Goal: Check status: Check status

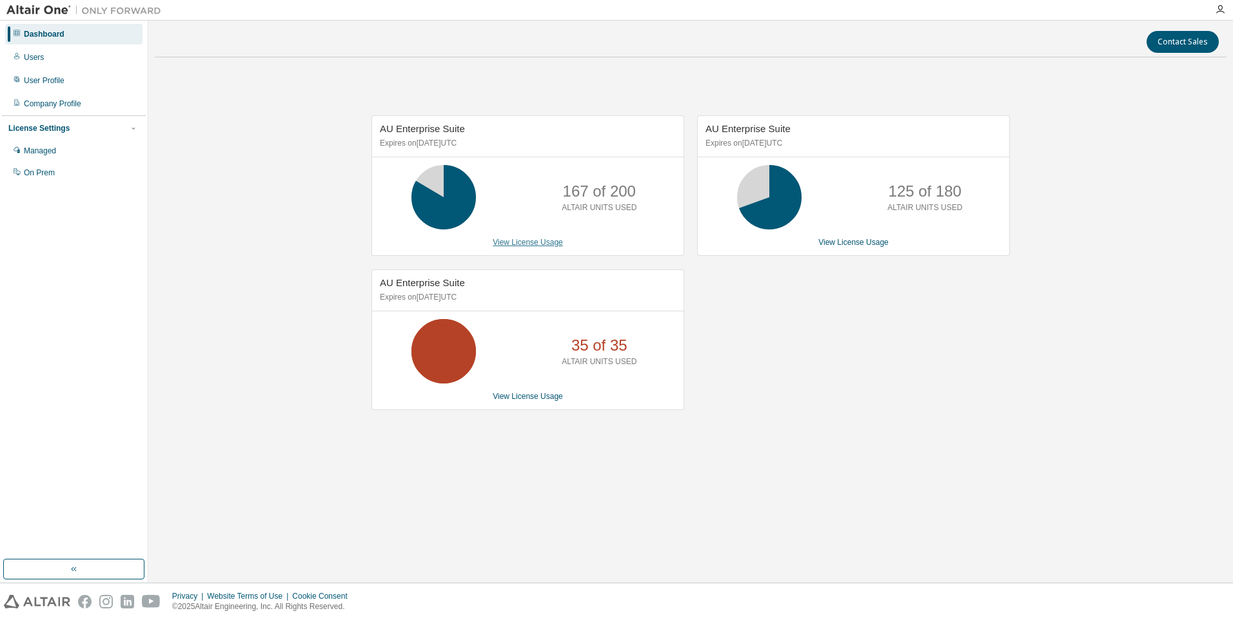
click at [537, 240] on link "View License Usage" at bounding box center [528, 242] width 70 height 9
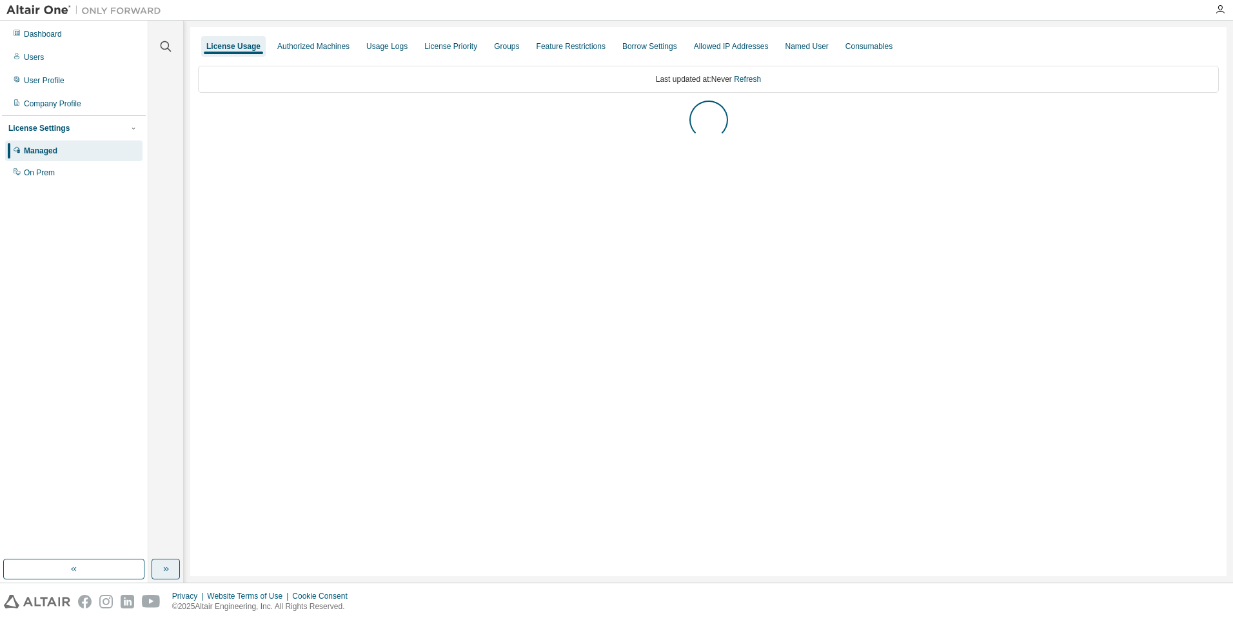
click at [169, 568] on icon "button" at bounding box center [166, 569] width 10 height 10
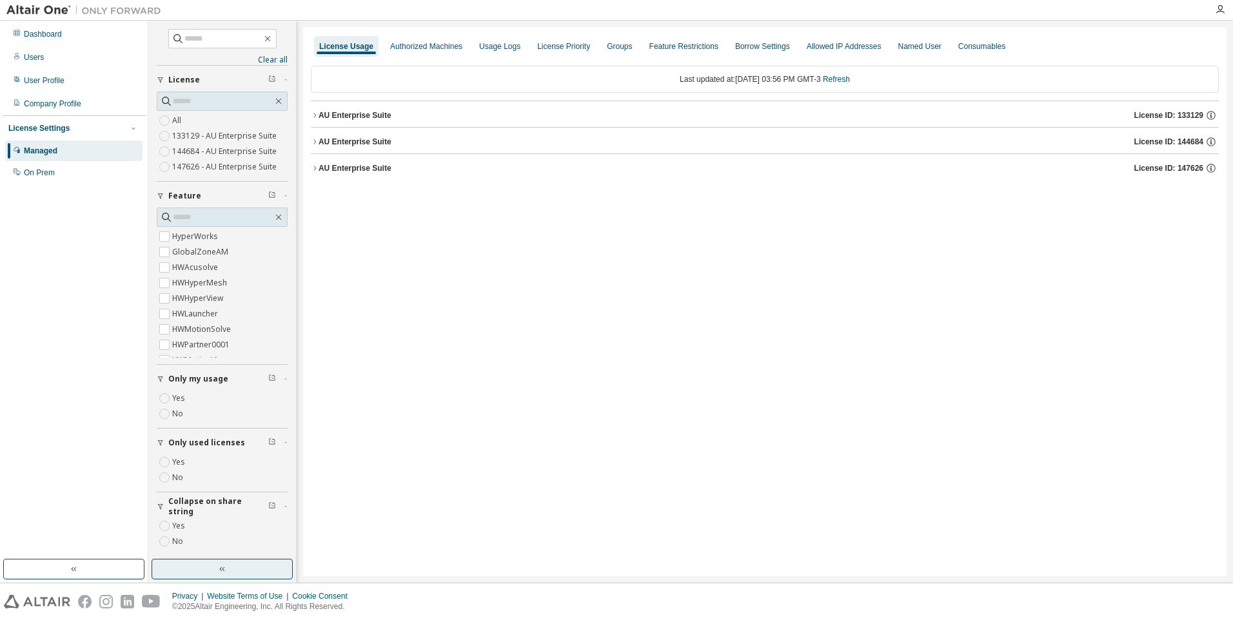
click at [376, 117] on div "AU Enterprise Suite" at bounding box center [355, 115] width 73 height 10
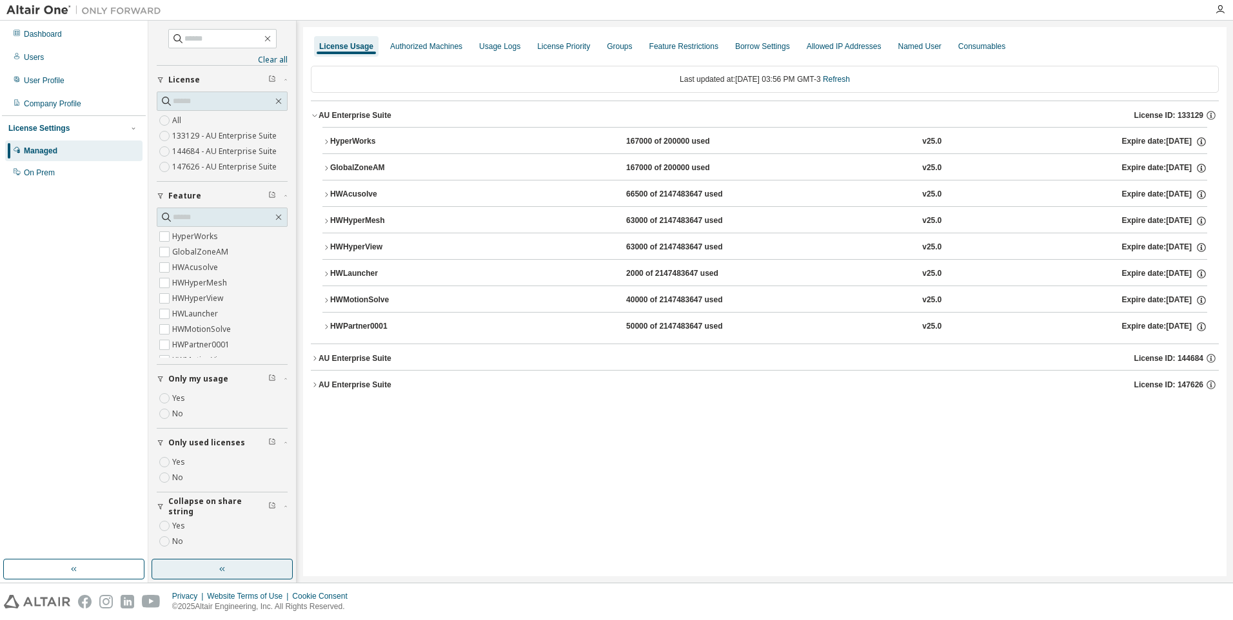
click at [370, 331] on div "HWPartner0001" at bounding box center [388, 327] width 116 height 12
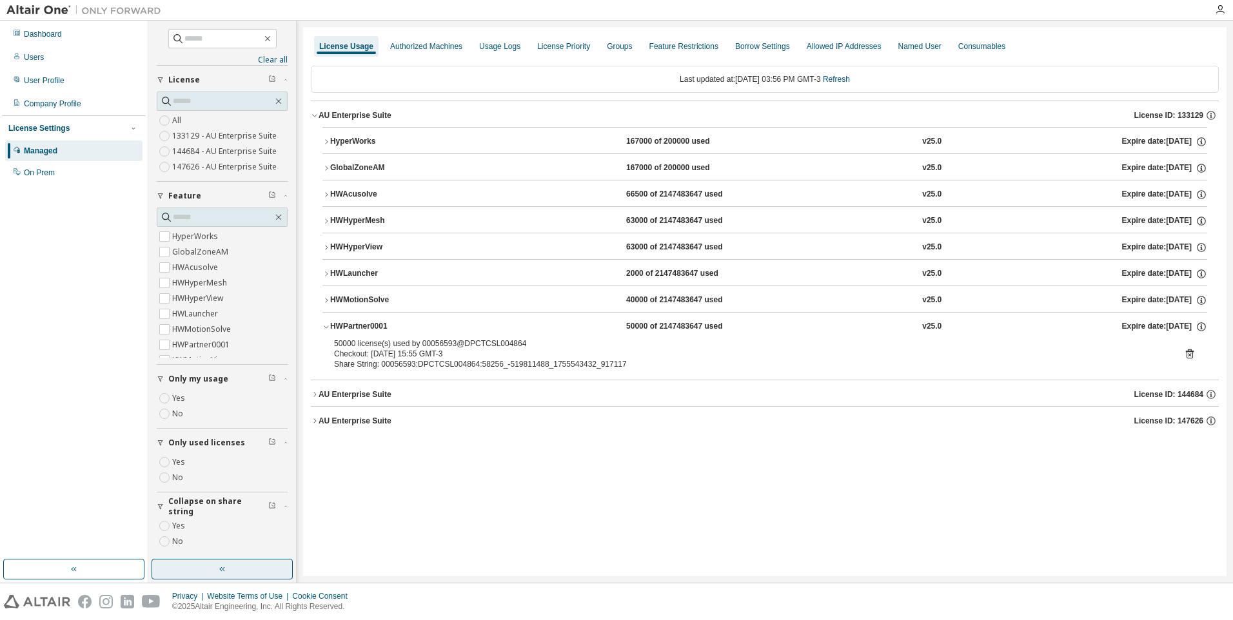
click at [392, 292] on button "HWMotionSolve 40000 of 2147483647 used v25.0 Expire date: 2025-12-09" at bounding box center [764, 300] width 885 height 28
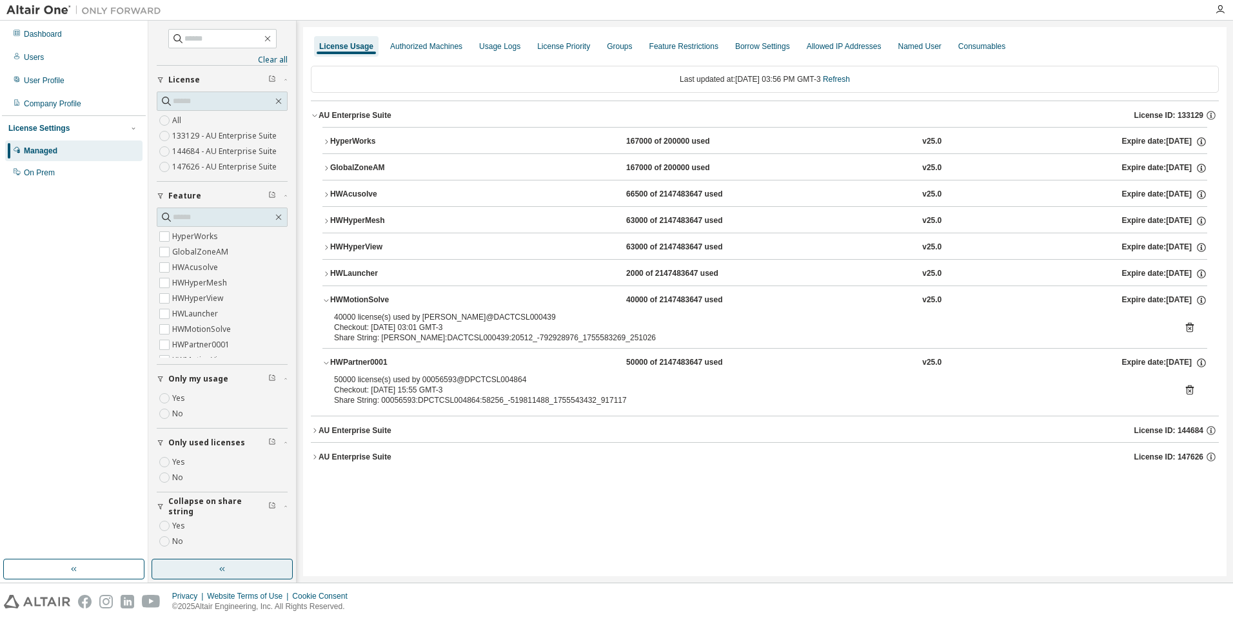
click at [1190, 328] on icon at bounding box center [1189, 328] width 3 height 3
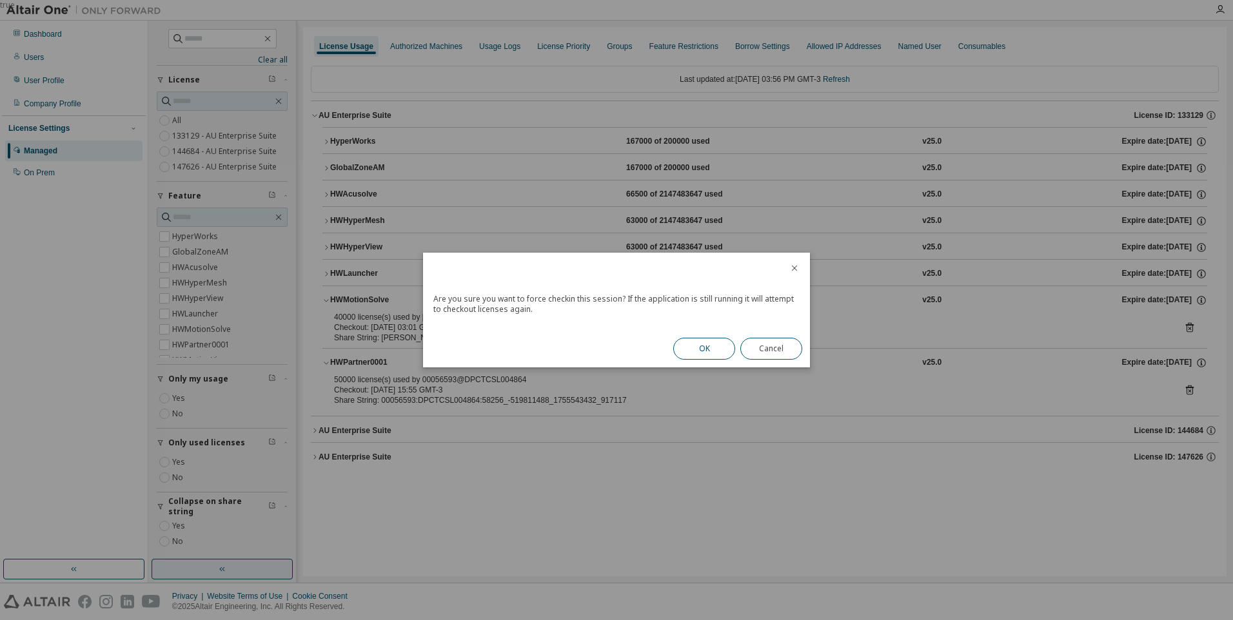
click at [721, 346] on button "OK" at bounding box center [704, 349] width 62 height 22
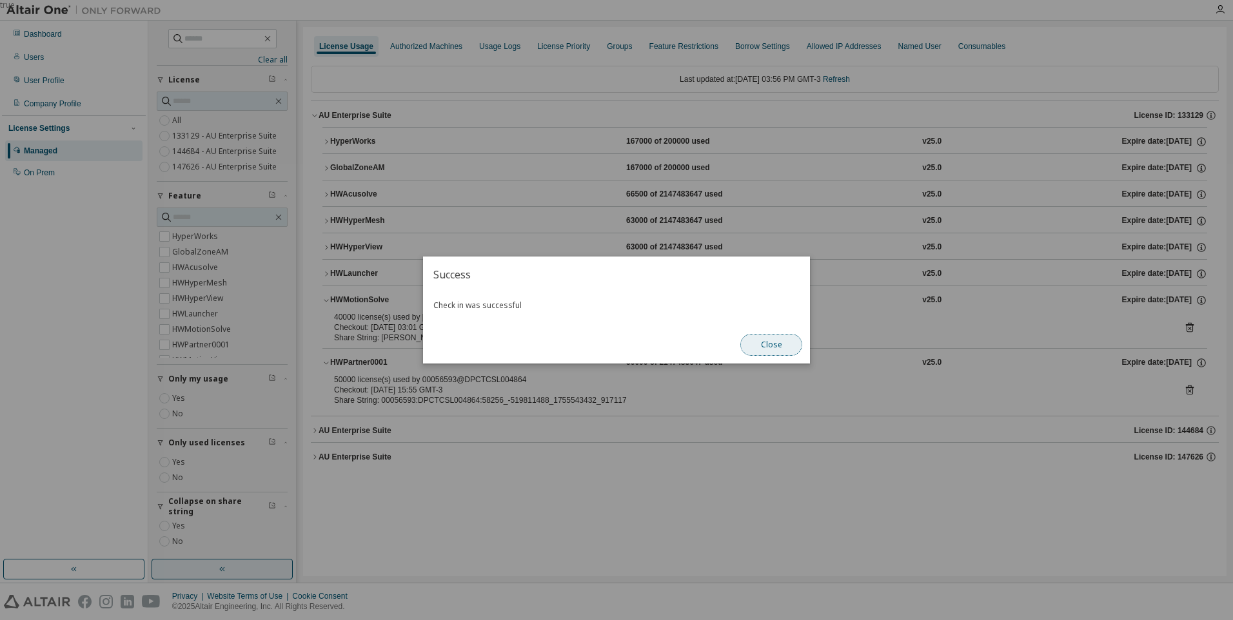
click at [782, 352] on button "Close" at bounding box center [771, 345] width 62 height 22
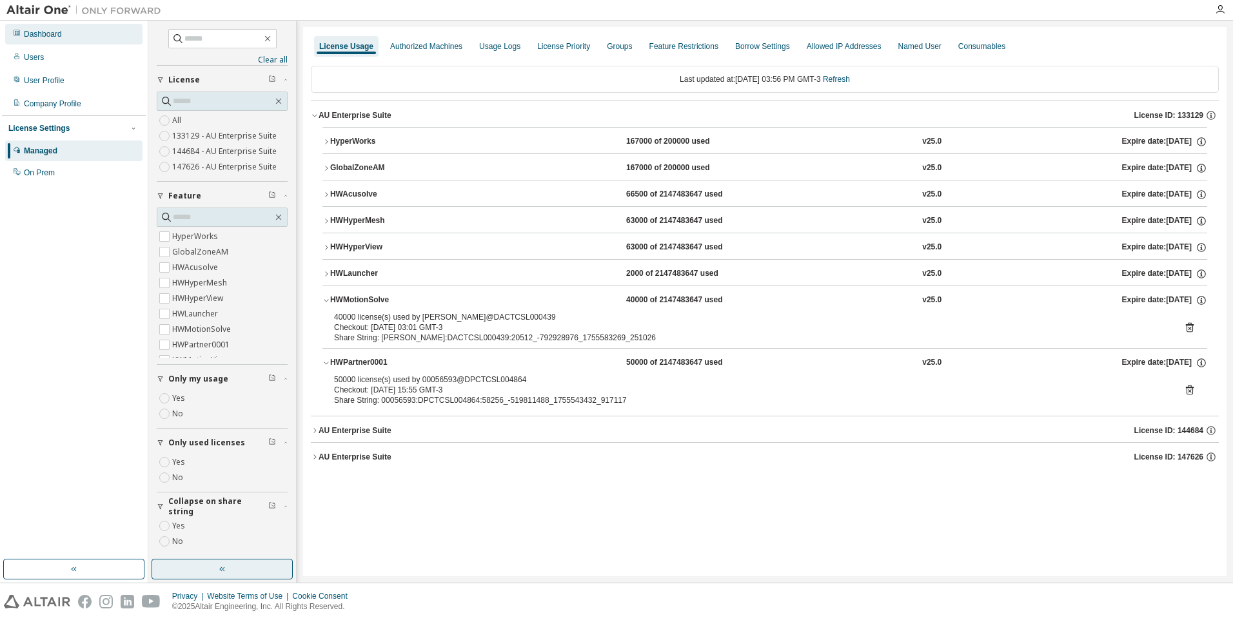
click at [46, 35] on div "Dashboard" at bounding box center [43, 34] width 38 height 10
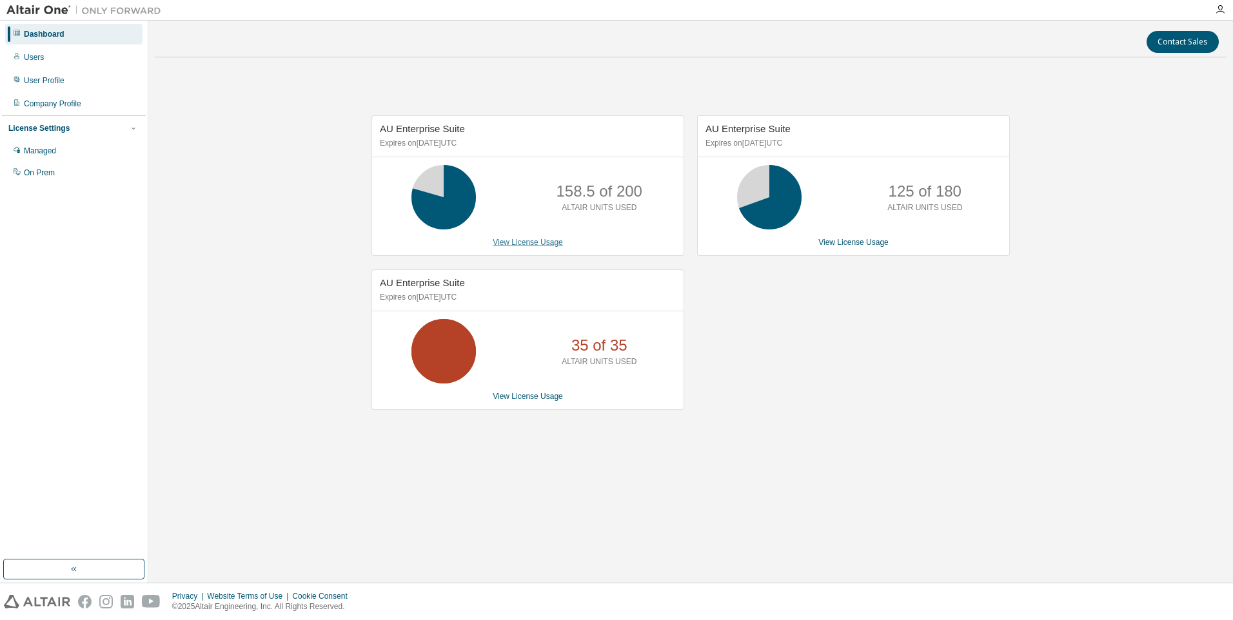
click at [544, 243] on link "View License Usage" at bounding box center [528, 242] width 70 height 9
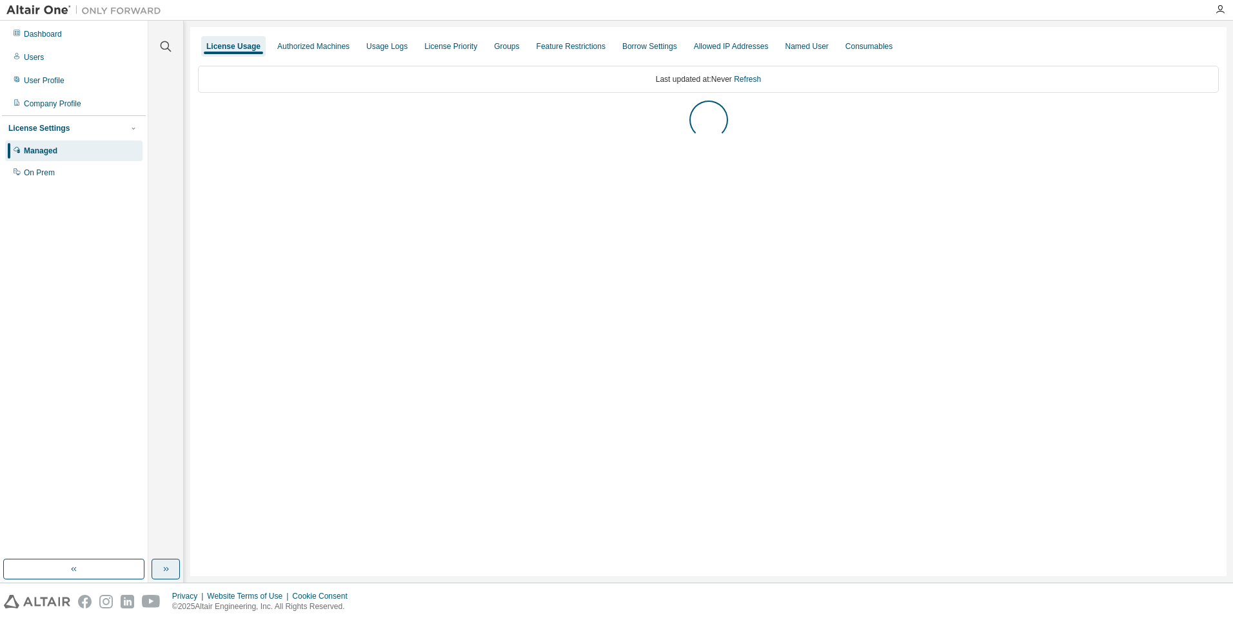
click at [161, 569] on icon "button" at bounding box center [166, 569] width 10 height 10
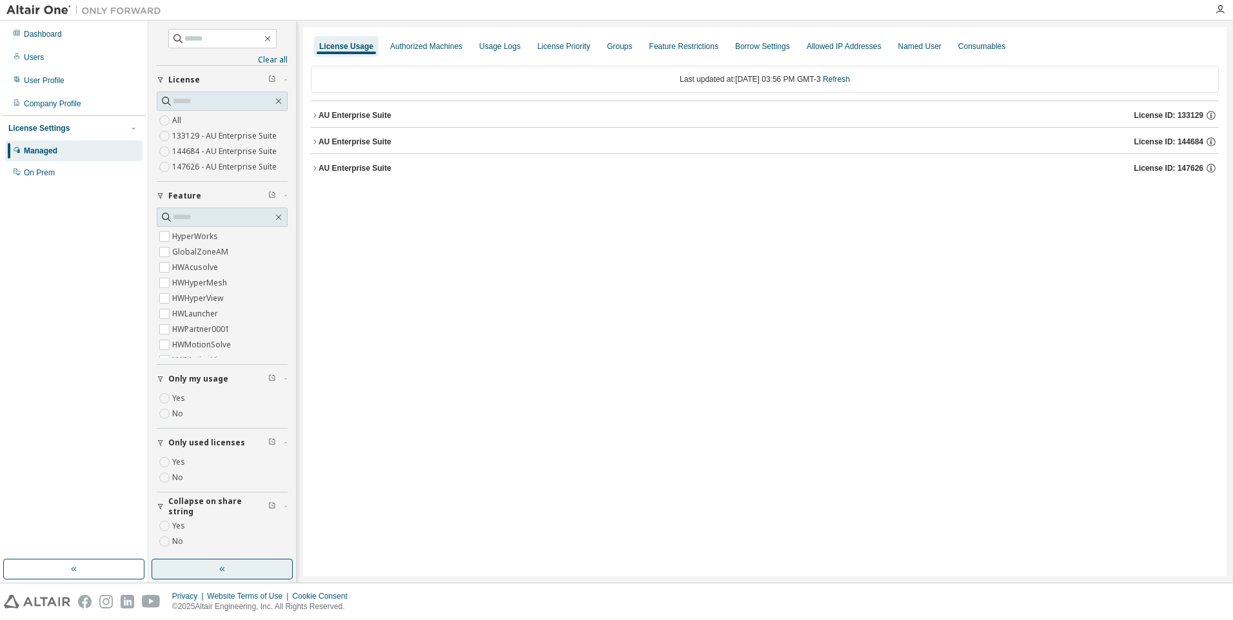
click at [356, 118] on div "AU Enterprise Suite" at bounding box center [355, 115] width 73 height 10
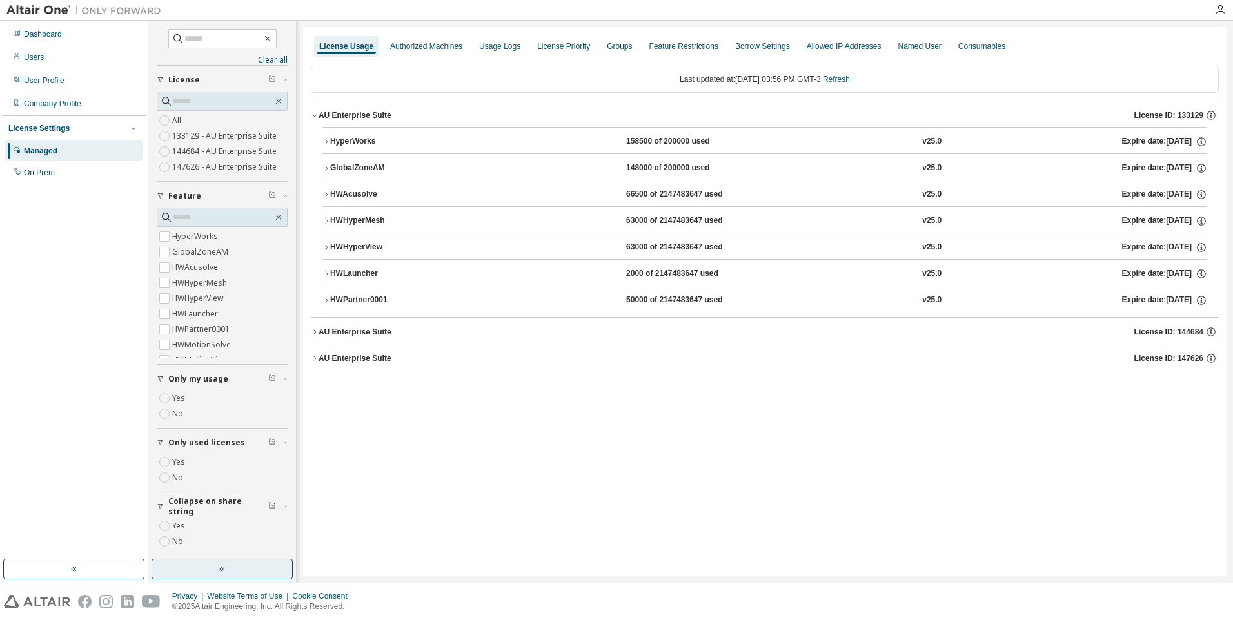
click at [357, 198] on div "HWAcusolve" at bounding box center [388, 195] width 116 height 12
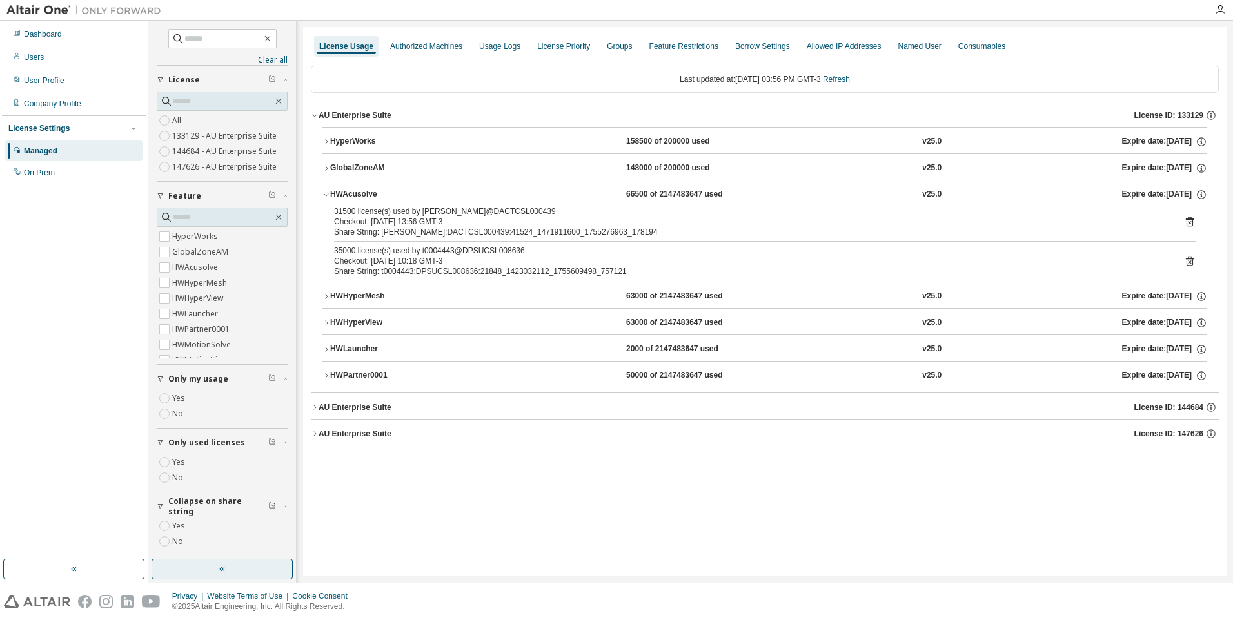
click at [1187, 222] on icon at bounding box center [1190, 222] width 8 height 10
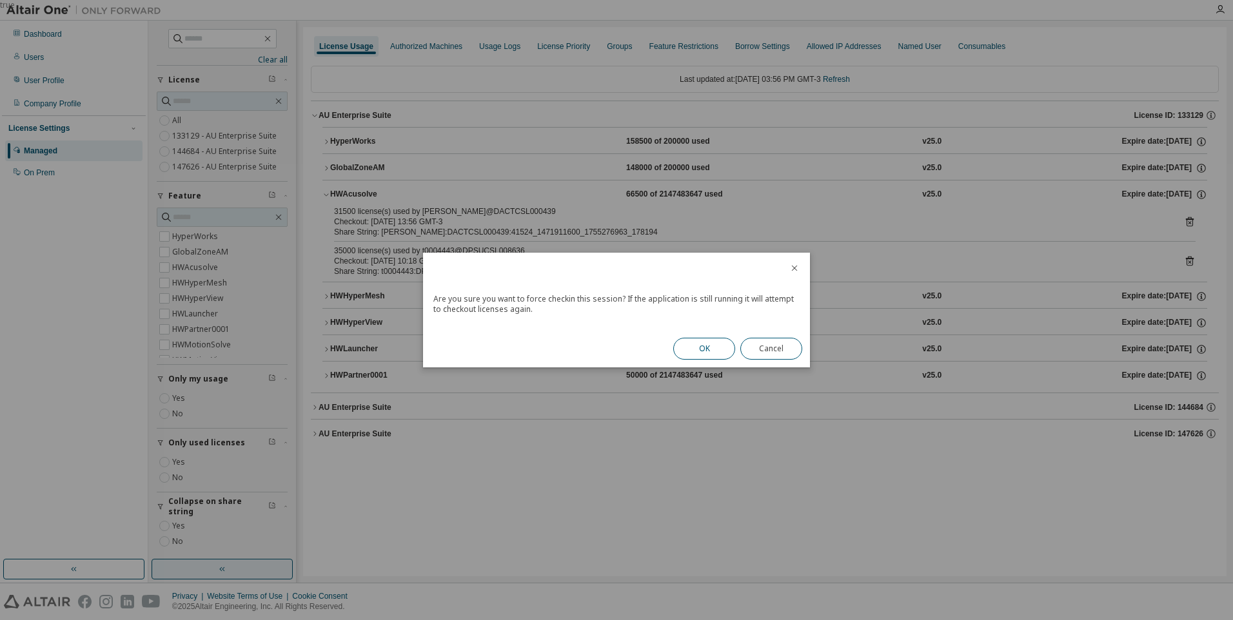
click at [715, 344] on button "OK" at bounding box center [704, 349] width 62 height 22
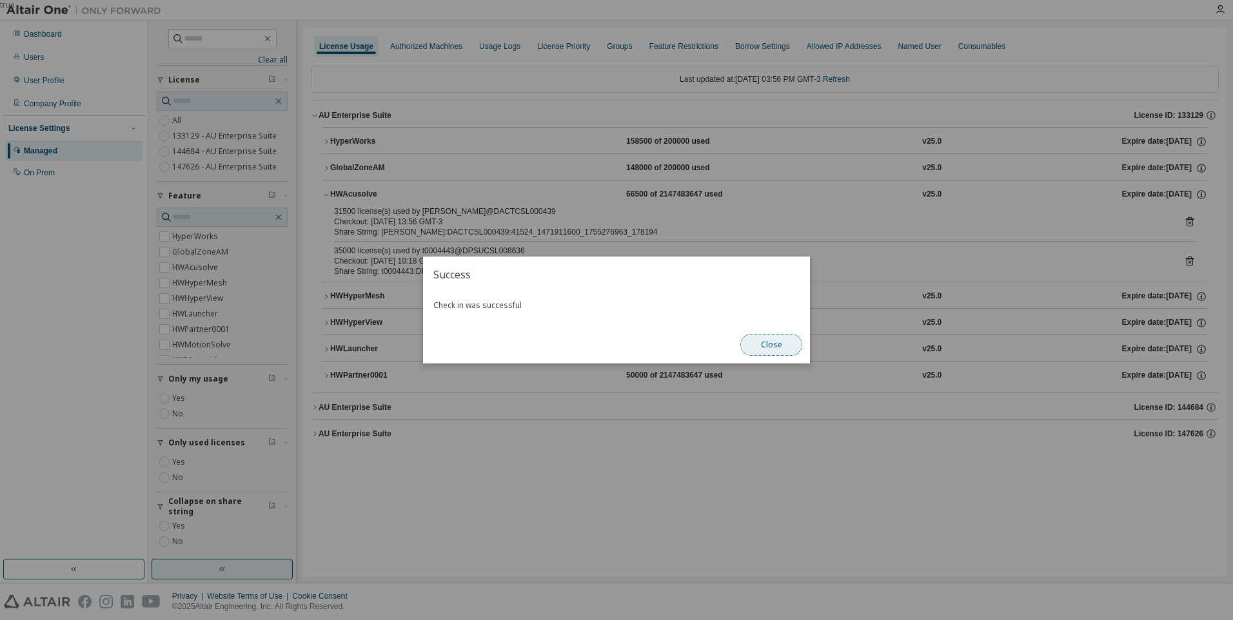
click at [764, 342] on button "Close" at bounding box center [771, 345] width 62 height 22
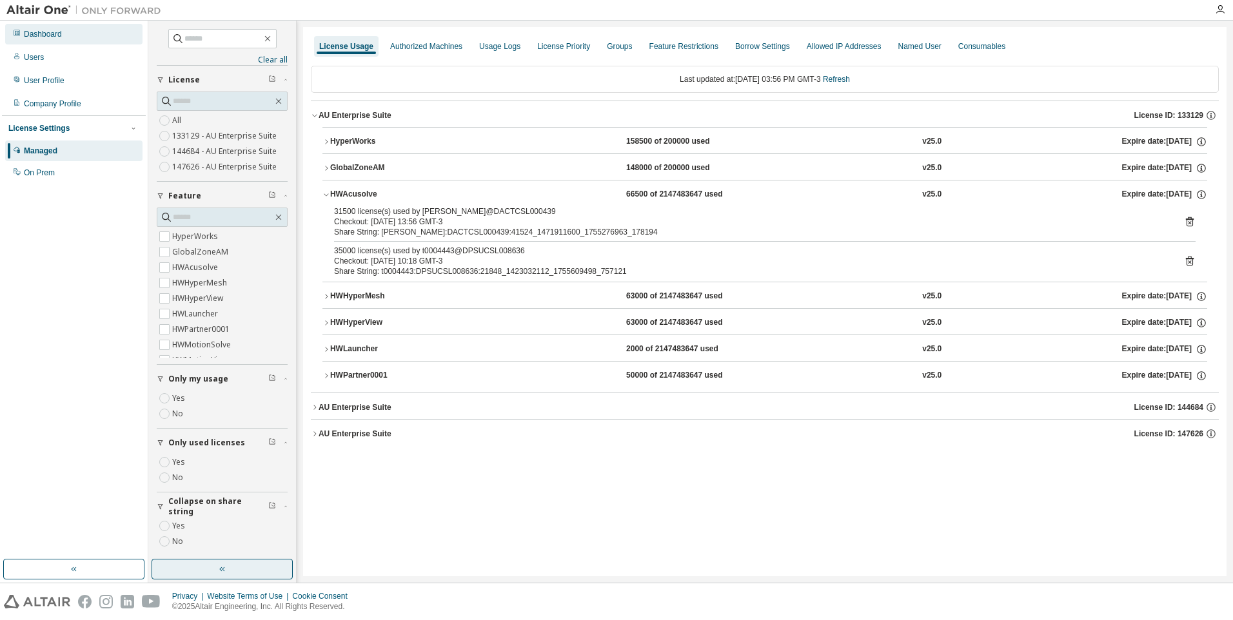
click at [66, 36] on div "Dashboard" at bounding box center [73, 34] width 137 height 21
